Goal: Participate in discussion: Participate in discussion

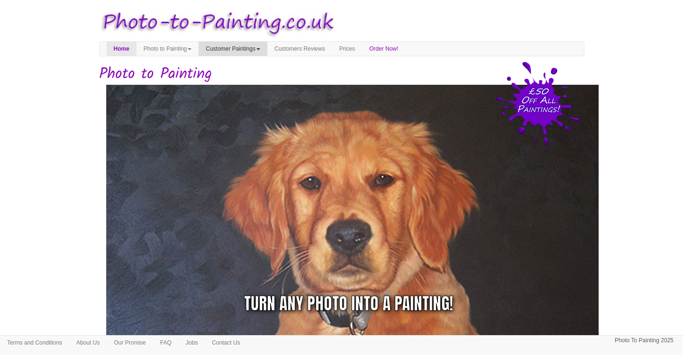
click at [260, 48] on span at bounding box center [258, 49] width 4 height 2
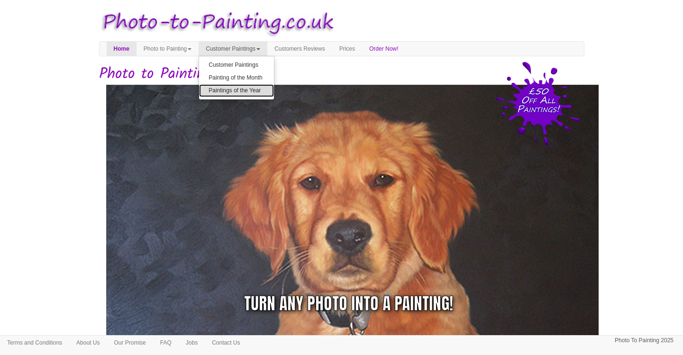
click at [262, 94] on link "Paintings of the Year" at bounding box center [236, 90] width 75 height 13
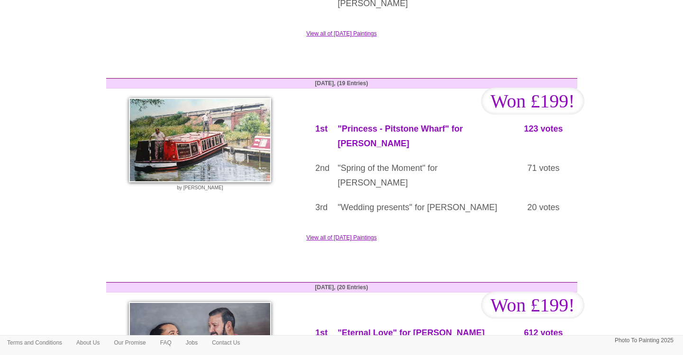
scroll to position [1195, 0]
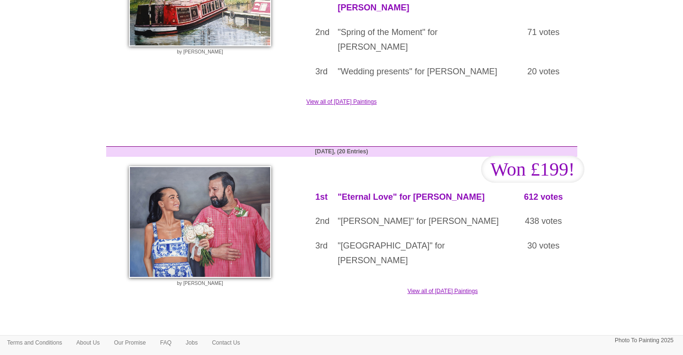
click at [385, 343] on button "Vote in this month's competition" at bounding box center [340, 351] width 105 height 16
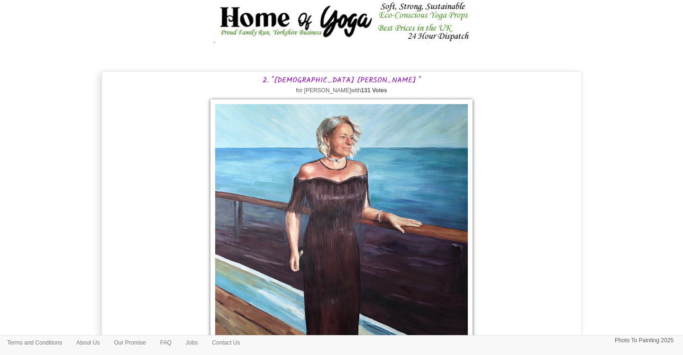
scroll to position [561, 0]
